Goal: Check status: Check status

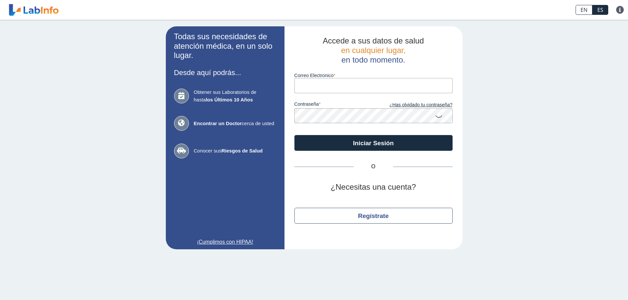
click at [349, 86] on input "Correo Electronico" at bounding box center [373, 85] width 158 height 15
type input "[EMAIL_ADDRESS][DOMAIN_NAME]"
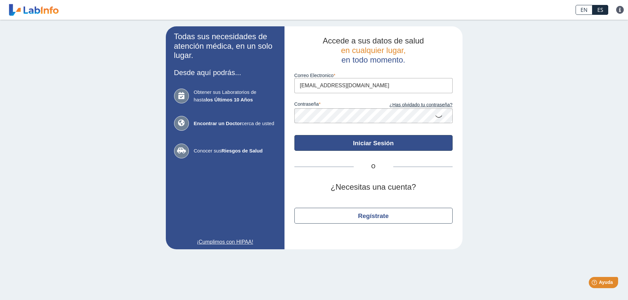
click at [367, 145] on button "Iniciar Sesión" at bounding box center [373, 143] width 158 height 16
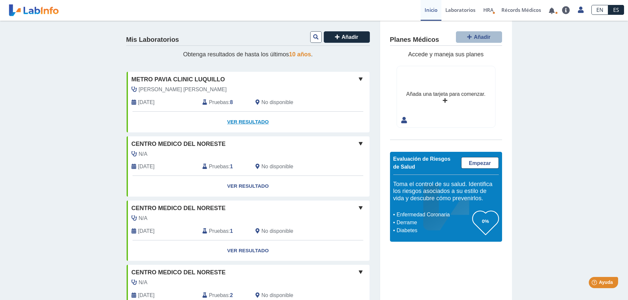
click at [251, 123] on link "Ver Resultado" at bounding box center [248, 122] width 243 height 21
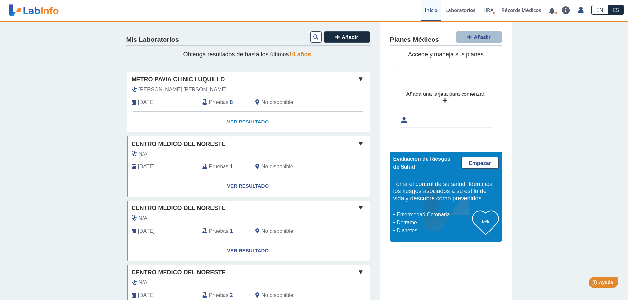
click at [253, 121] on link "Ver Resultado" at bounding box center [248, 122] width 243 height 21
click at [257, 123] on link "Ver Resultado" at bounding box center [248, 122] width 243 height 21
click at [358, 78] on span at bounding box center [361, 79] width 8 height 8
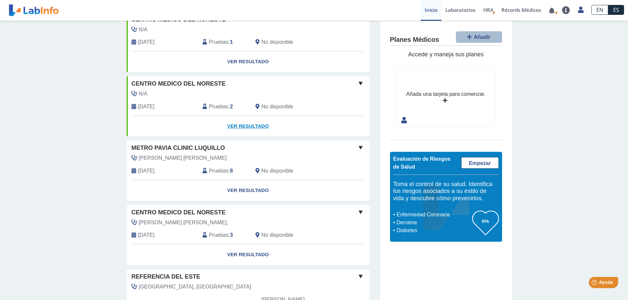
scroll to position [132, 0]
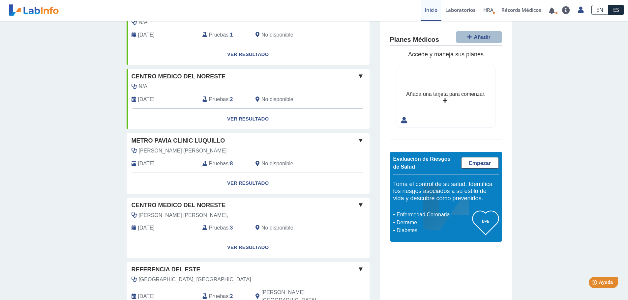
click at [357, 139] on span at bounding box center [361, 140] width 8 height 8
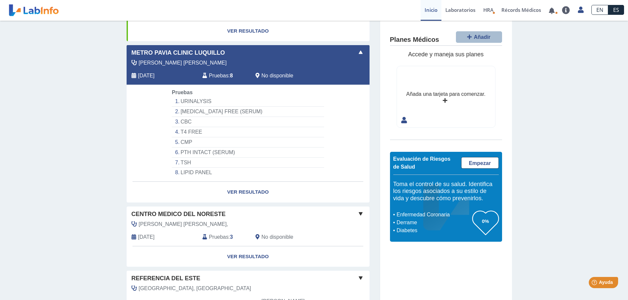
scroll to position [231, 0]
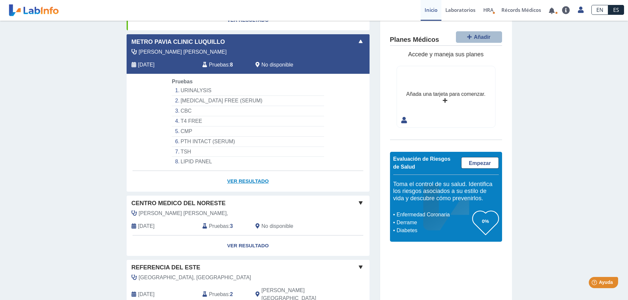
click at [245, 181] on link "Ver Resultado" at bounding box center [248, 181] width 243 height 21
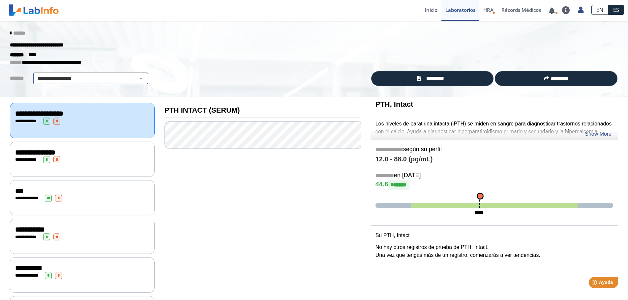
click at [138, 77] on select "**********" at bounding box center [90, 79] width 111 height 8
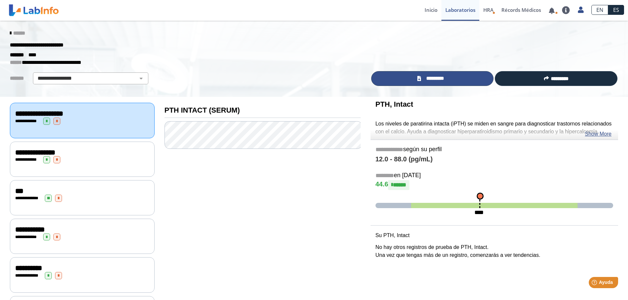
click at [433, 77] on span "*********" at bounding box center [435, 79] width 24 height 8
